Goal: Find specific page/section: Find specific page/section

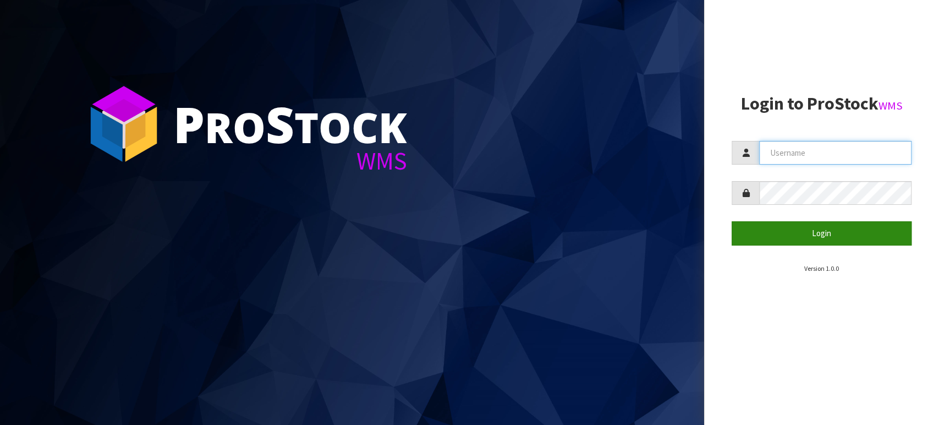
type input "TABLETENNIS"
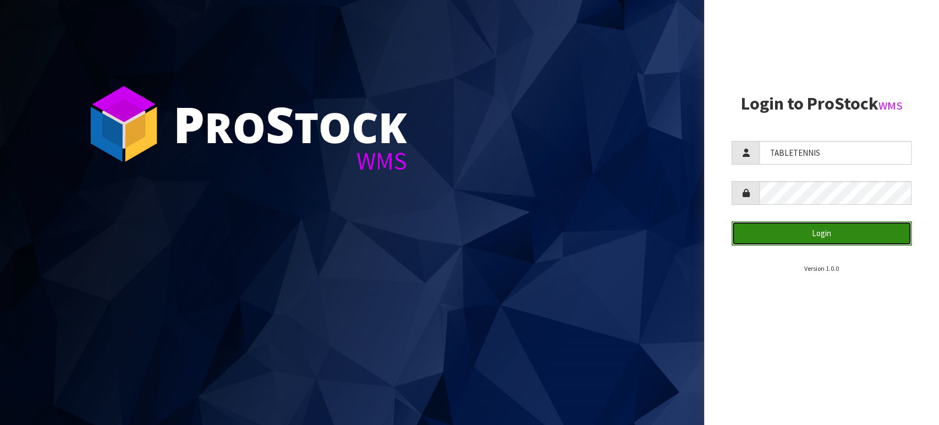
click at [811, 229] on button "Login" at bounding box center [821, 233] width 180 height 24
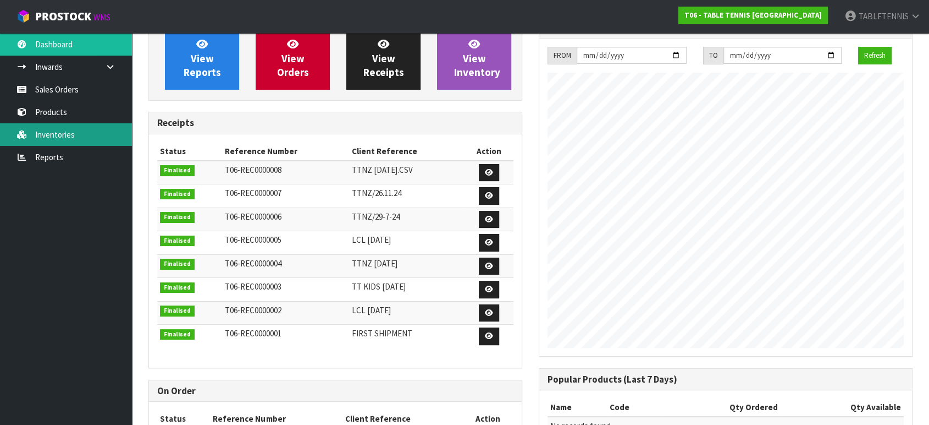
scroll to position [164, 0]
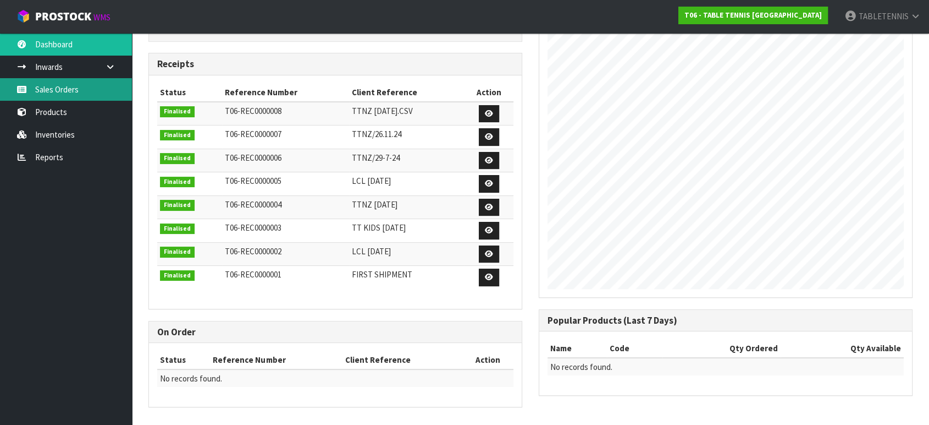
click at [50, 89] on link "Sales Orders" at bounding box center [66, 89] width 132 height 23
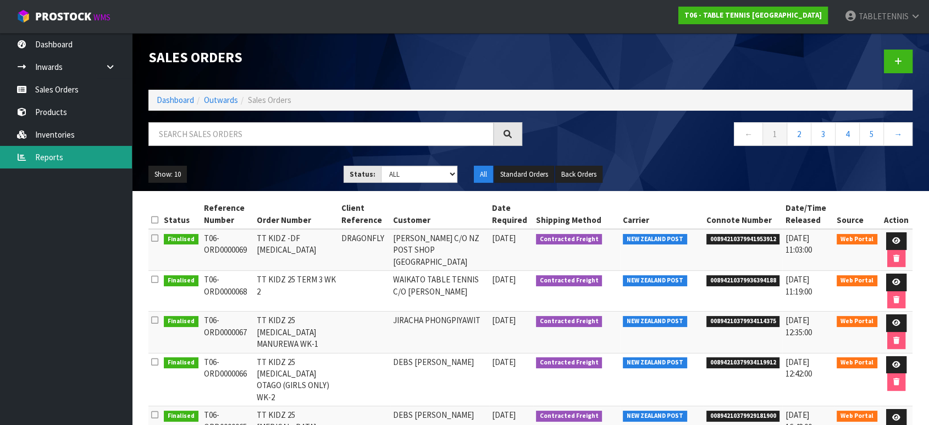
click at [58, 151] on link "Reports" at bounding box center [66, 157] width 132 height 23
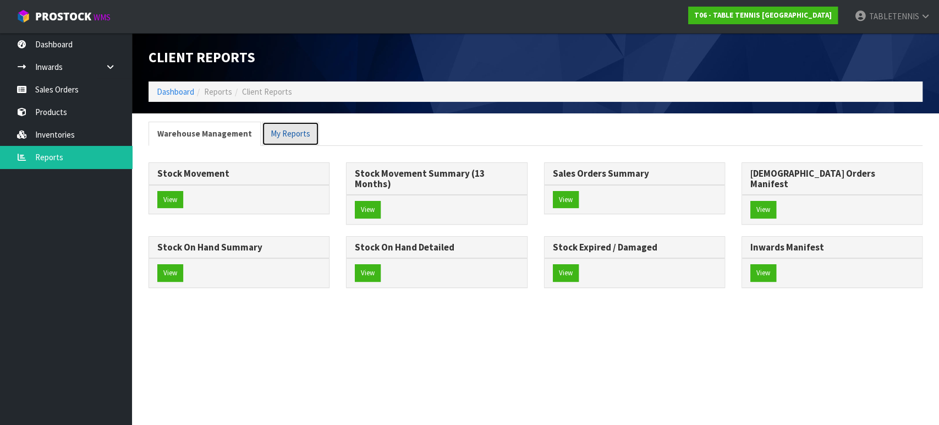
click at [274, 135] on link "My Reports" at bounding box center [290, 134] width 57 height 24
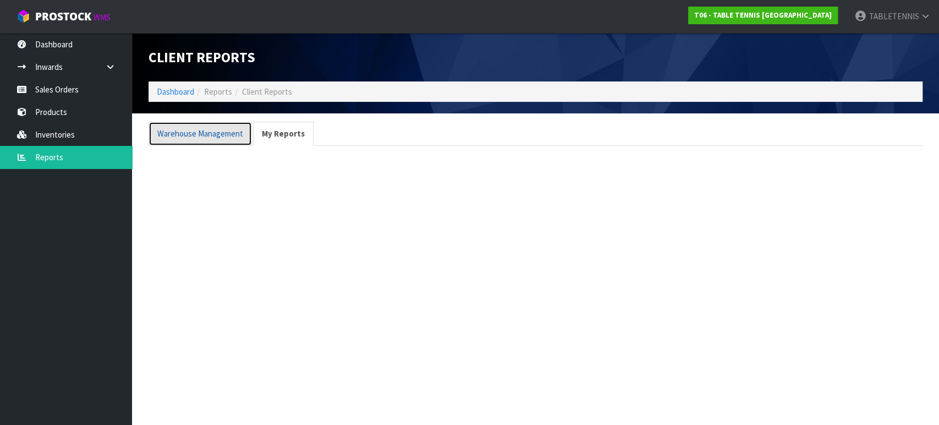
click at [200, 141] on link "Warehouse Management" at bounding box center [199, 134] width 103 height 24
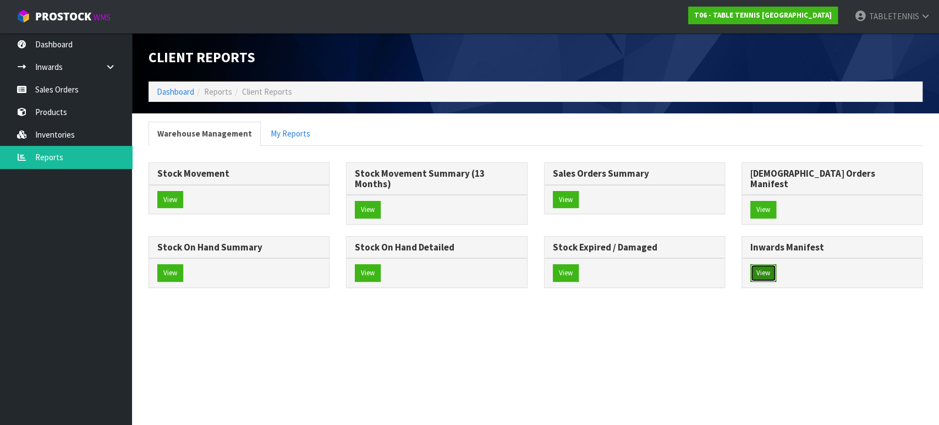
click at [762, 264] on button "View" at bounding box center [763, 273] width 26 height 18
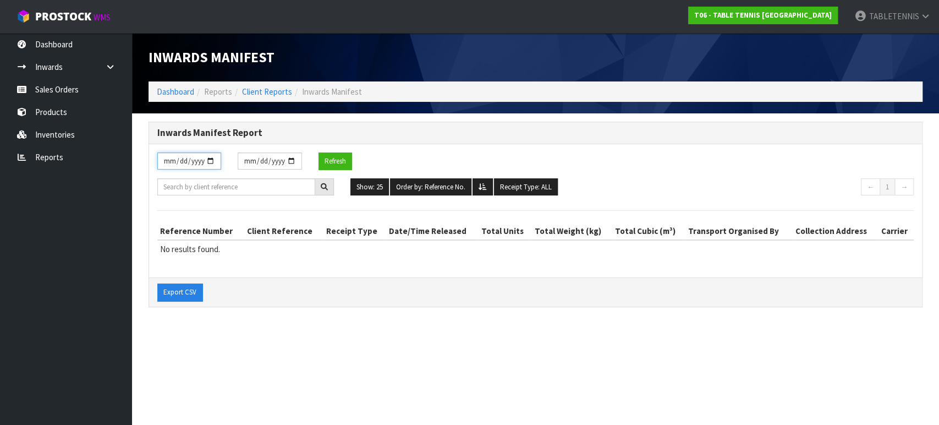
click at [212, 162] on input "[DATE]" at bounding box center [189, 160] width 64 height 17
type input "[DATE]"
click at [294, 162] on input "[DATE]" at bounding box center [270, 160] width 64 height 17
type input "[DATE]"
click at [339, 160] on button "Refresh" at bounding box center [335, 161] width 34 height 18
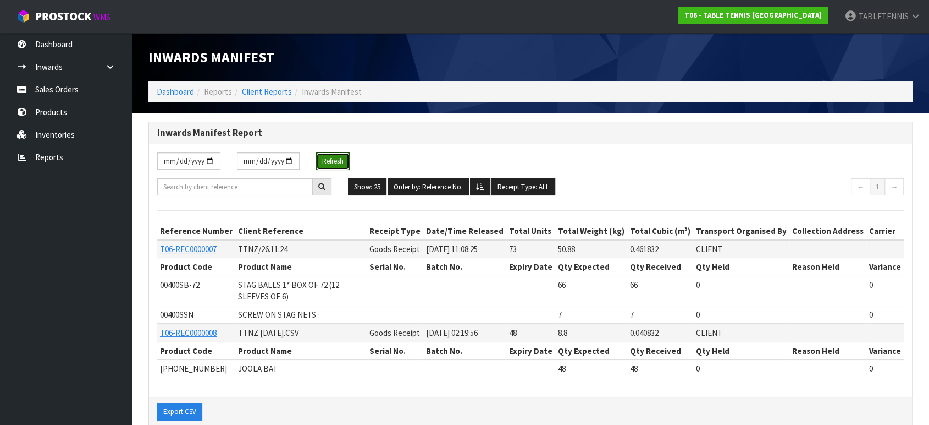
scroll to position [8, 0]
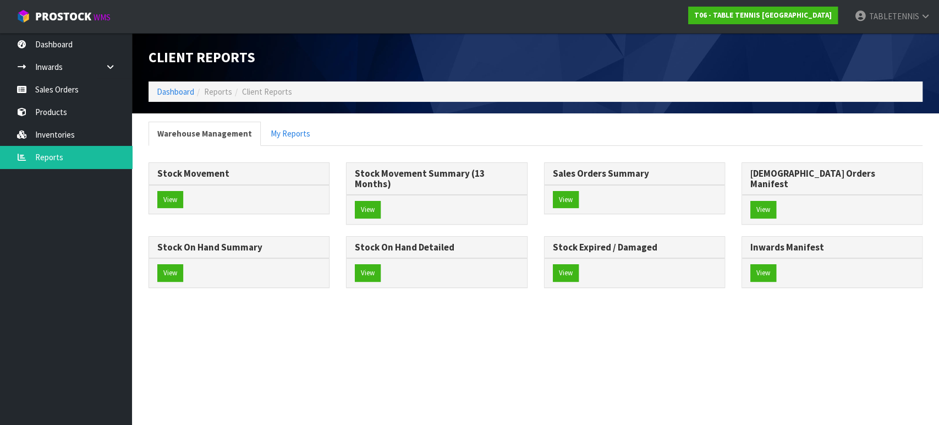
click at [569, 329] on section "Client Reports Dashboard Reports Client Reports Warehouse Management My Reports…" at bounding box center [469, 212] width 939 height 425
click at [372, 201] on button "View" at bounding box center [368, 210] width 26 height 18
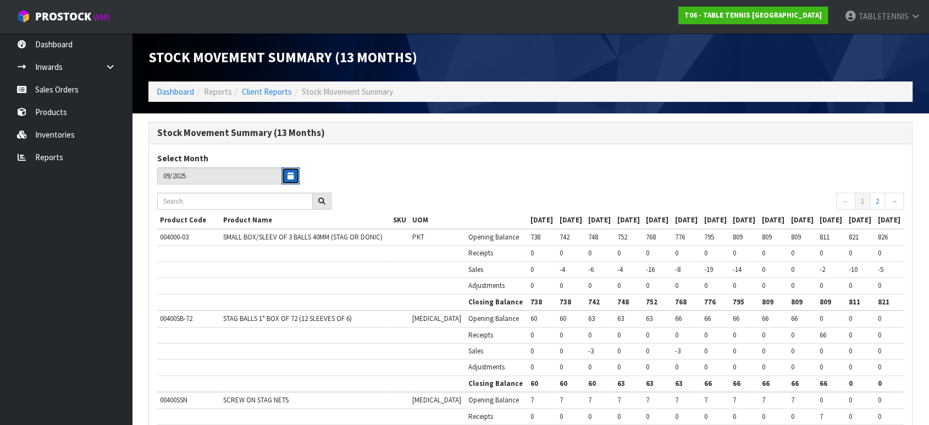
click at [287, 174] on button "button" at bounding box center [291, 175] width 18 height 17
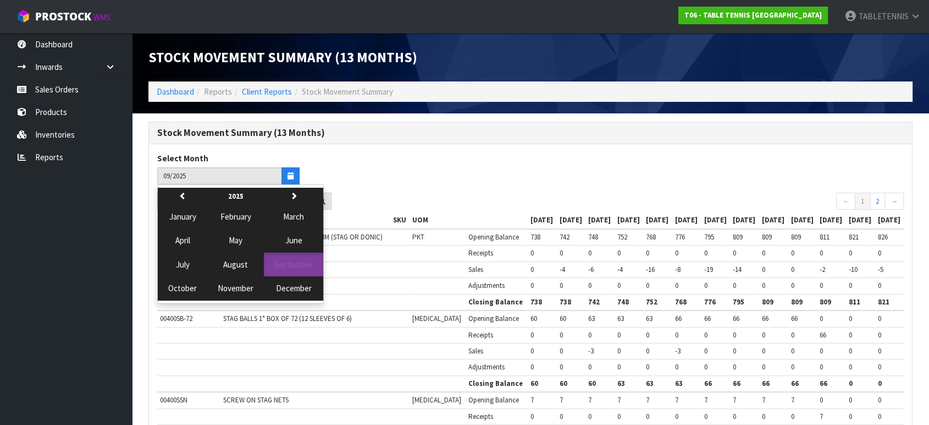
click at [460, 173] on div "Select Month 09/2025 previous 2025 next January February March April May June J…" at bounding box center [340, 172] width 382 height 40
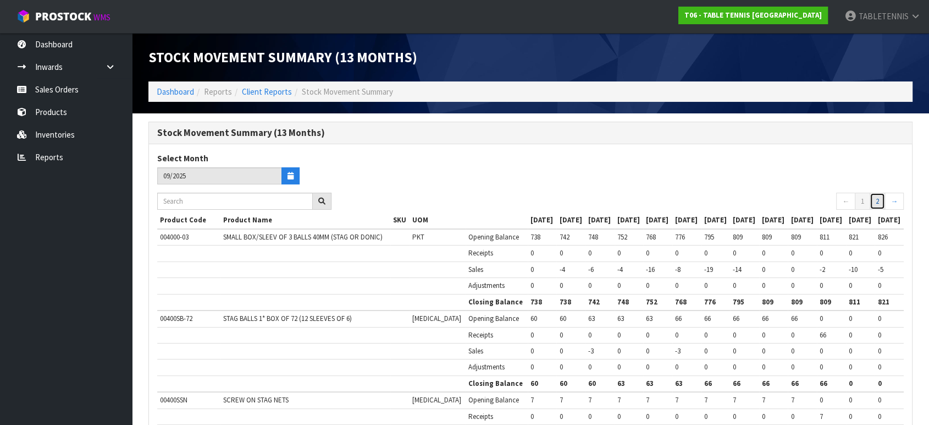
click at [877, 205] on link "2" at bounding box center [877, 201] width 15 height 18
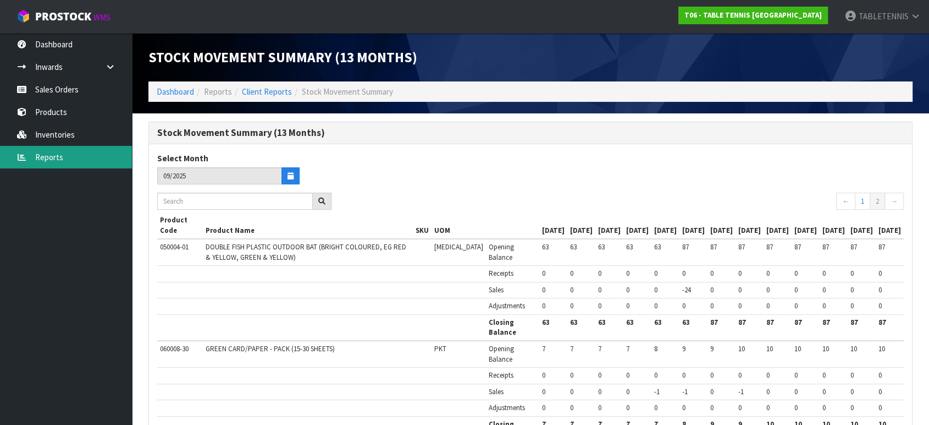
click at [51, 148] on link "Reports" at bounding box center [66, 157] width 132 height 23
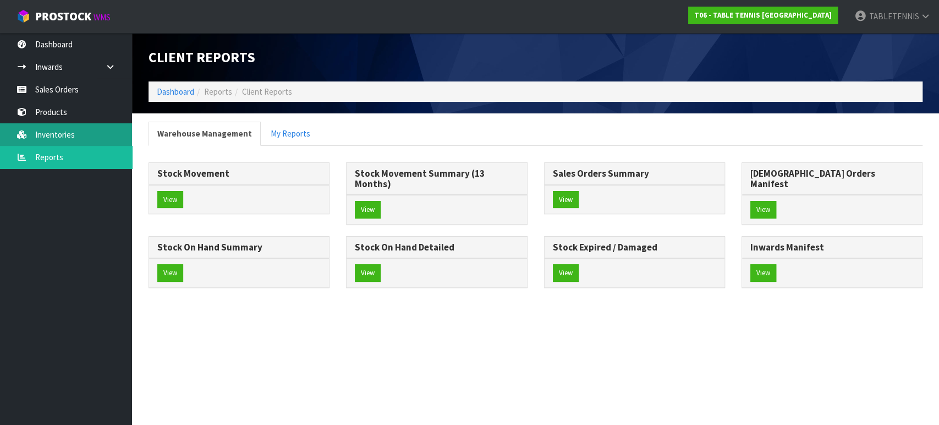
click at [41, 130] on link "Inventories" at bounding box center [66, 134] width 132 height 23
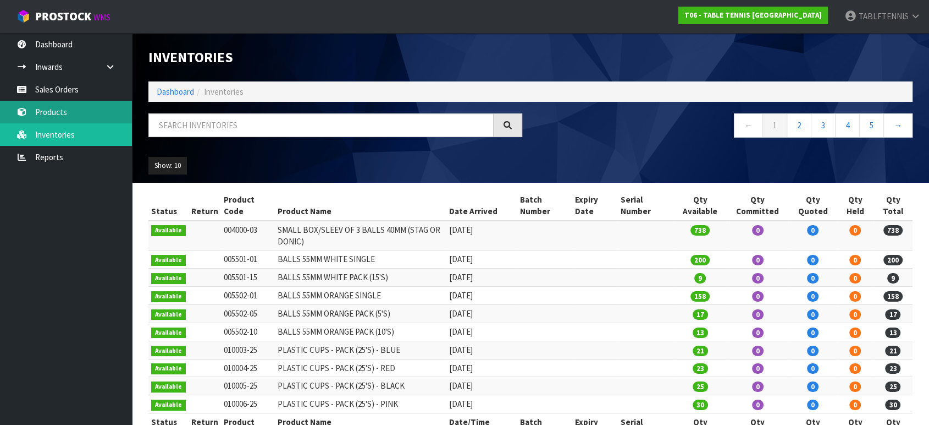
click at [75, 111] on link "Products" at bounding box center [66, 112] width 132 height 23
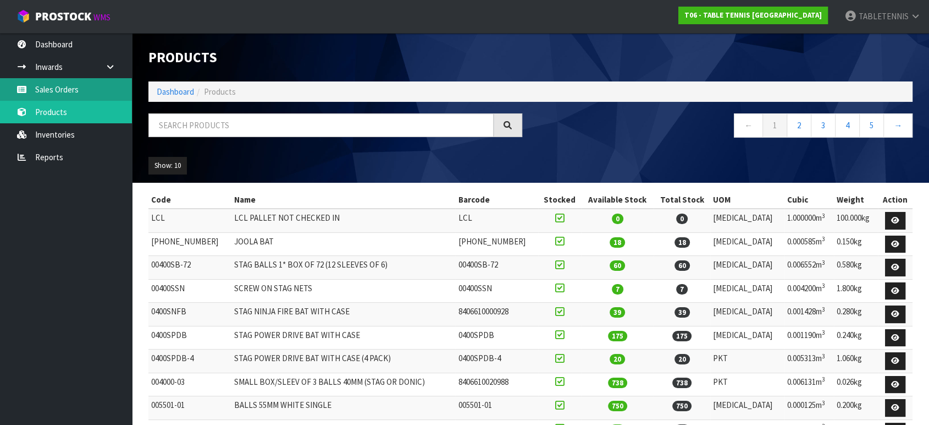
click at [62, 90] on link "Sales Orders" at bounding box center [66, 89] width 132 height 23
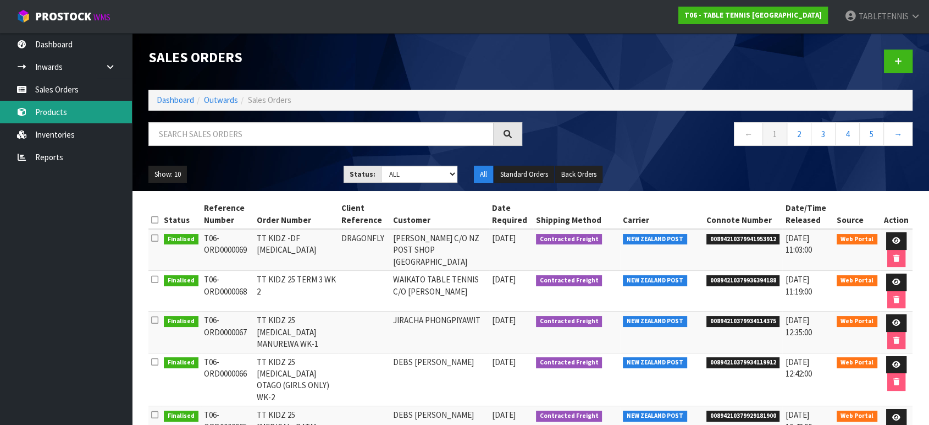
click at [52, 117] on link "Products" at bounding box center [66, 112] width 132 height 23
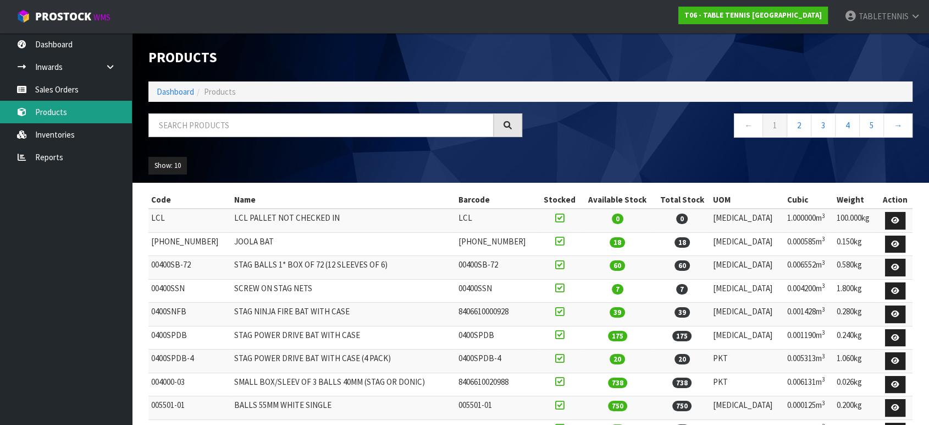
click at [53, 101] on link "Products" at bounding box center [66, 112] width 132 height 23
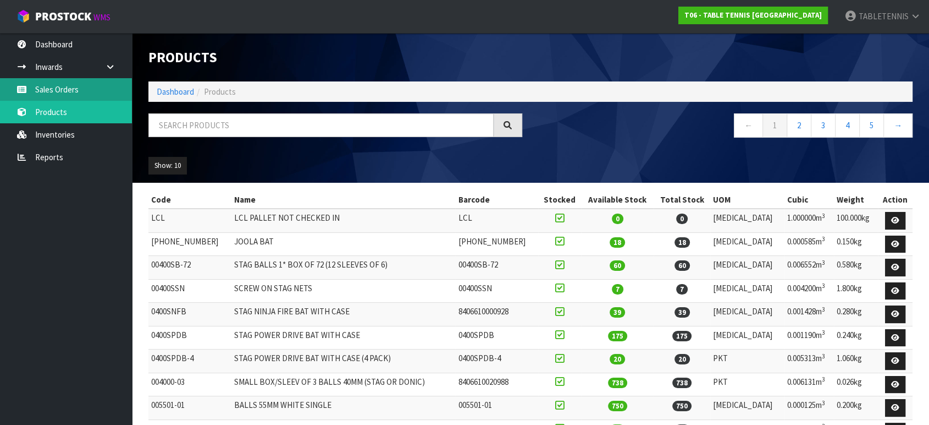
click at [56, 87] on link "Sales Orders" at bounding box center [66, 89] width 132 height 23
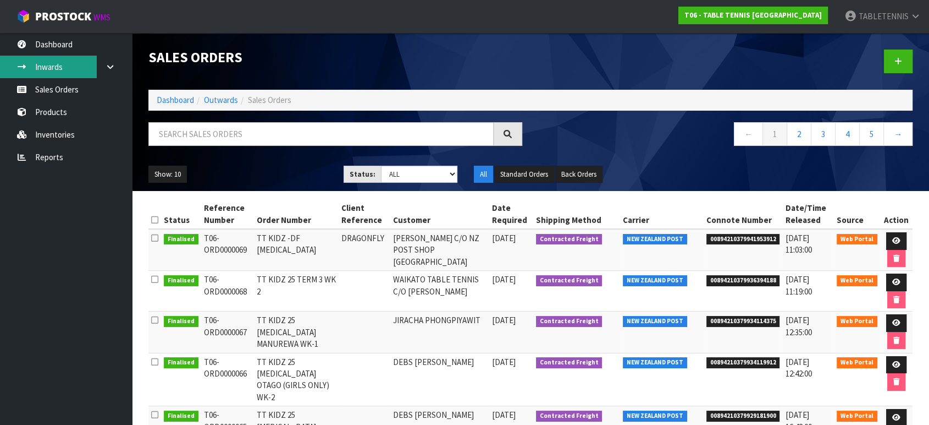
click at [80, 68] on link "Inwards" at bounding box center [66, 67] width 132 height 23
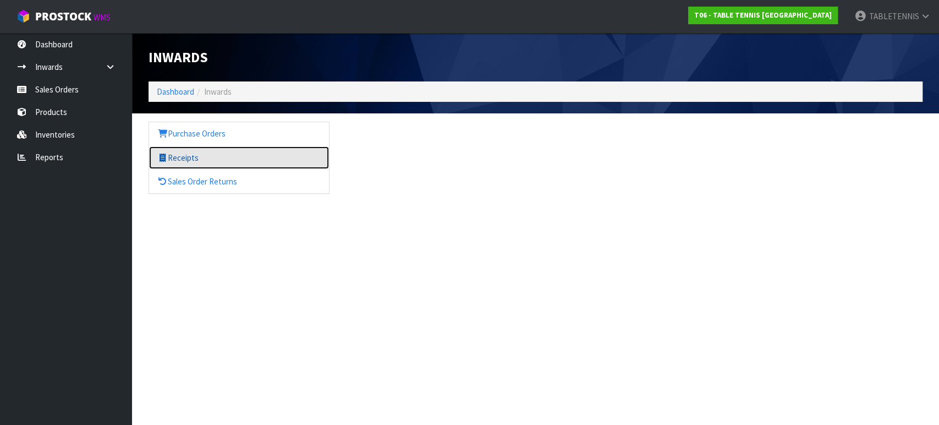
click at [191, 147] on link "Receipts" at bounding box center [239, 157] width 180 height 23
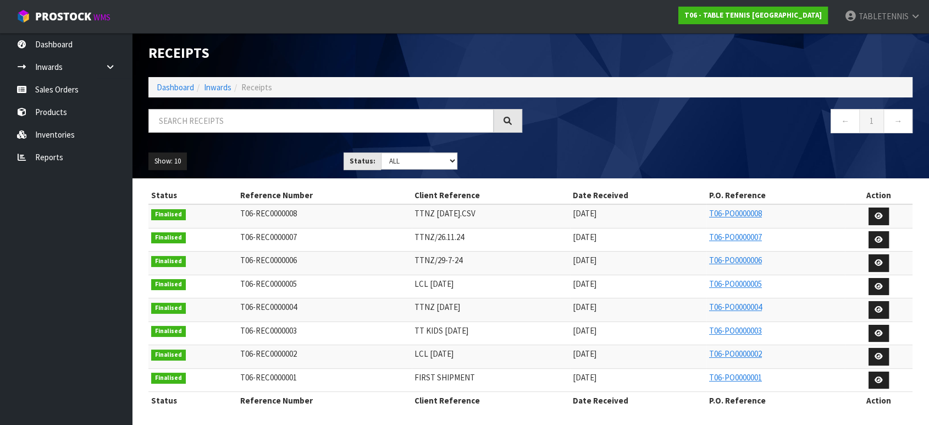
scroll to position [6, 0]
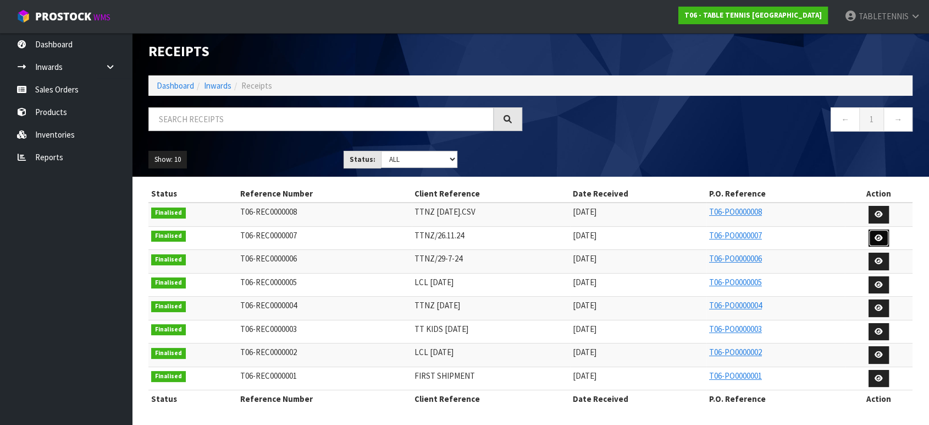
click at [873, 241] on link at bounding box center [879, 238] width 20 height 18
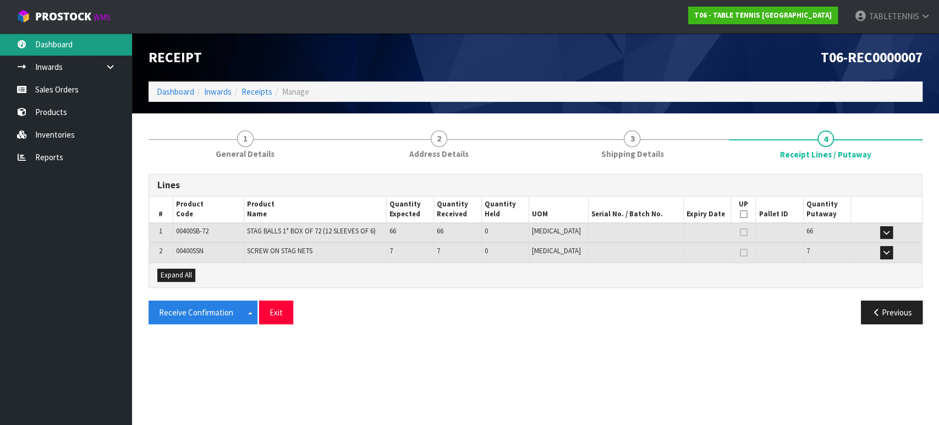
click at [46, 42] on link "Dashboard" at bounding box center [66, 44] width 132 height 23
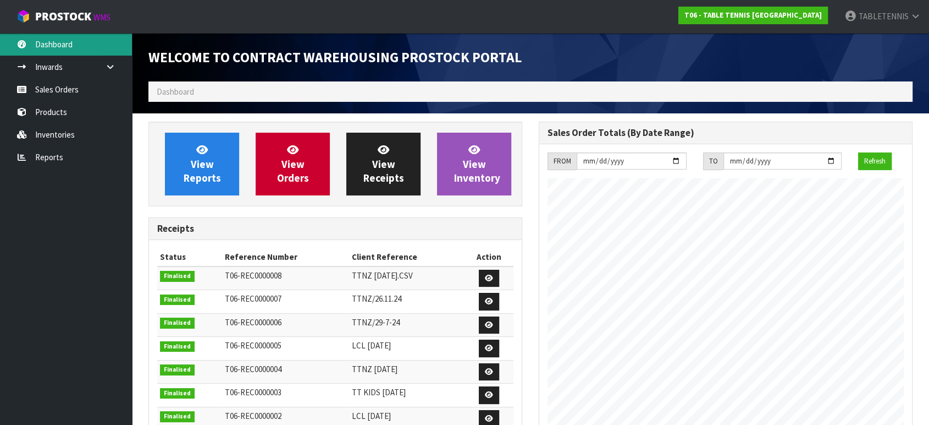
scroll to position [449, 390]
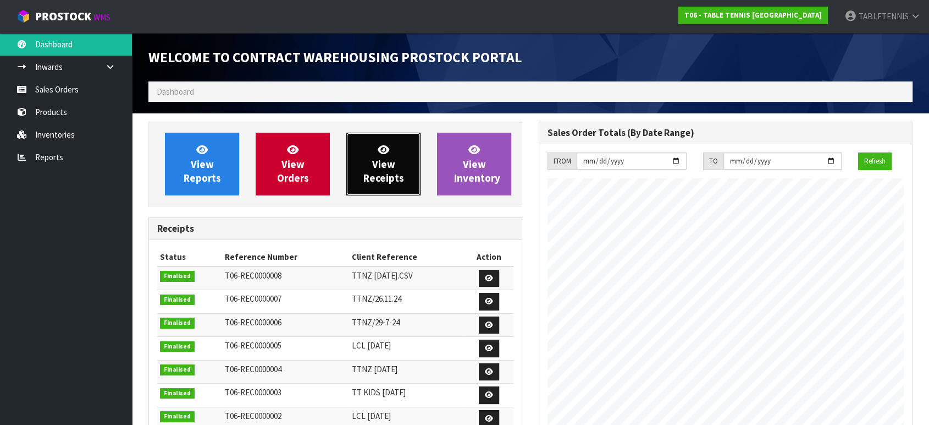
click at [389, 175] on span "View Receipts" at bounding box center [384, 163] width 41 height 41
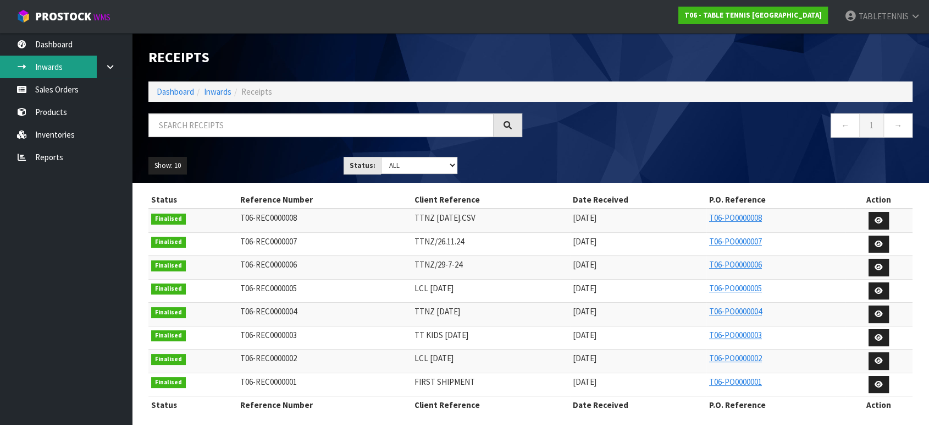
click at [57, 56] on link "Inwards" at bounding box center [66, 67] width 132 height 23
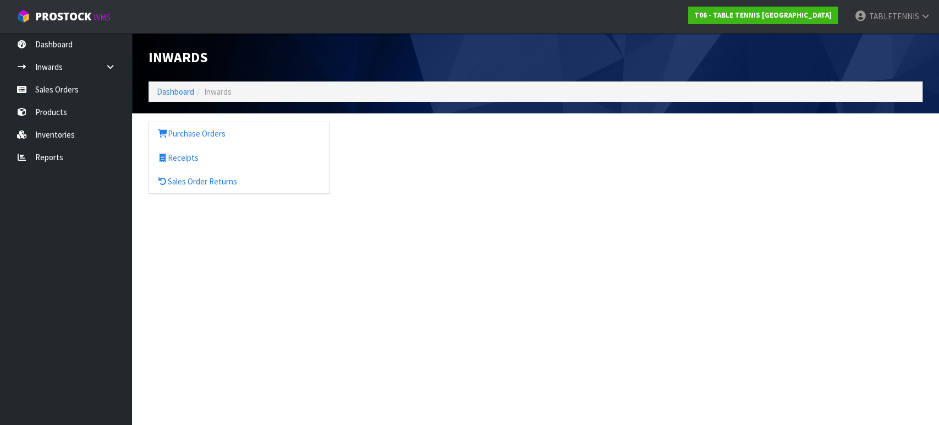
click at [56, 34] on div "Inwards Dashboard Inwards Purchase Orders Receipts Sales Order Returns" at bounding box center [469, 106] width 939 height 213
click at [57, 37] on link "Dashboard" at bounding box center [66, 44] width 132 height 23
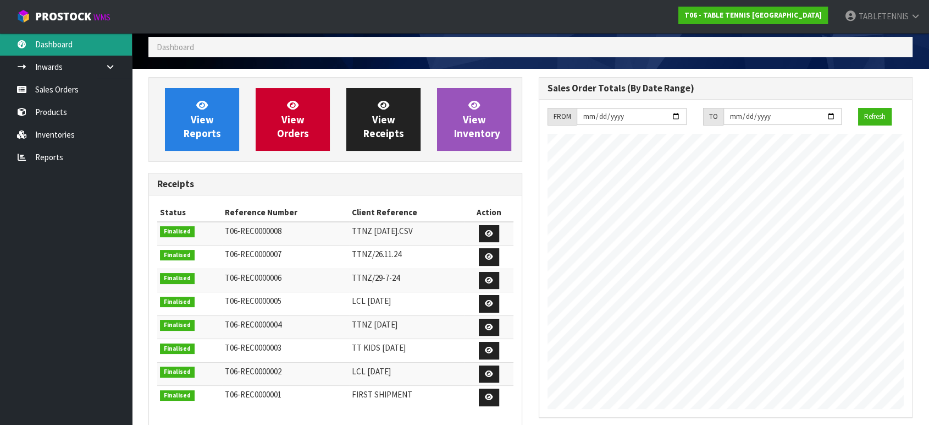
scroll to position [42, 0]
